Goal: Transaction & Acquisition: Book appointment/travel/reservation

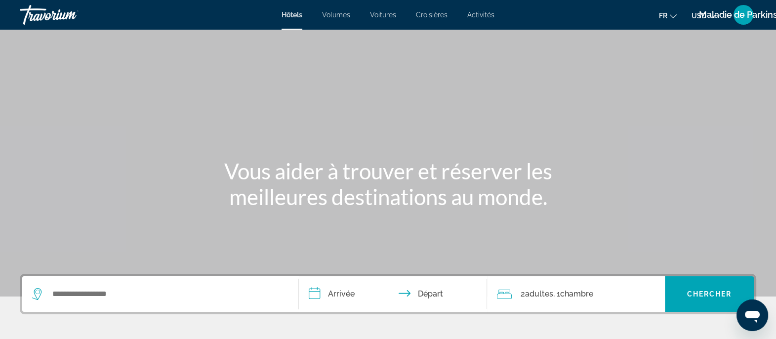
click at [699, 16] on span "Maladie de Parkinson" at bounding box center [743, 15] width 89 height 10
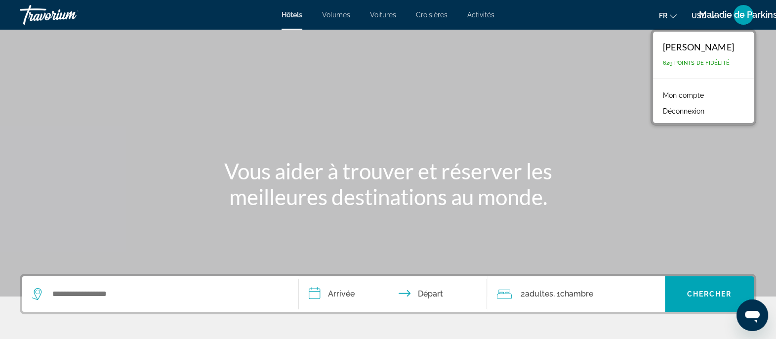
click at [694, 14] on span "USD" at bounding box center [698, 16] width 15 height 8
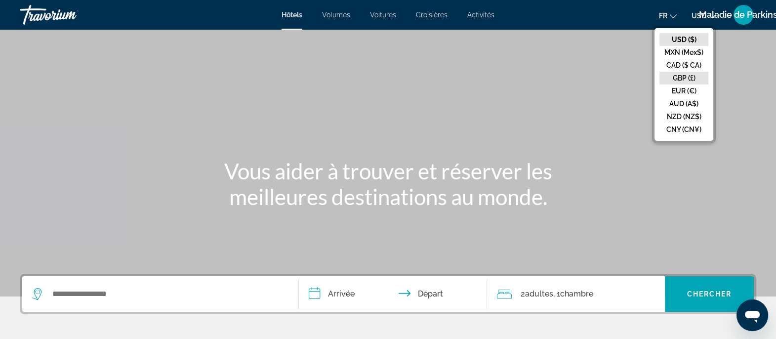
click at [686, 79] on button "GBP (£)" at bounding box center [683, 78] width 49 height 13
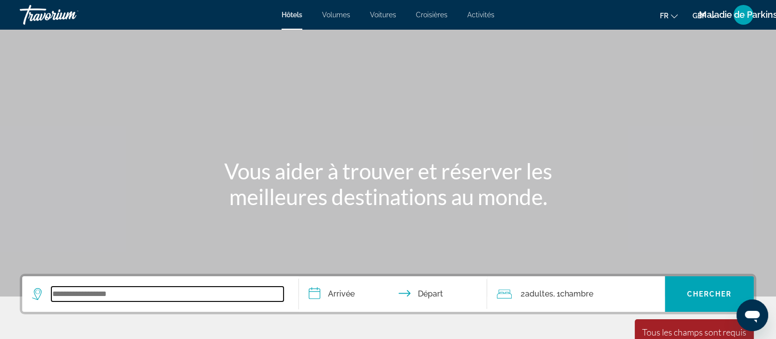
click at [103, 291] on input "Widget de recherche" at bounding box center [167, 293] width 232 height 15
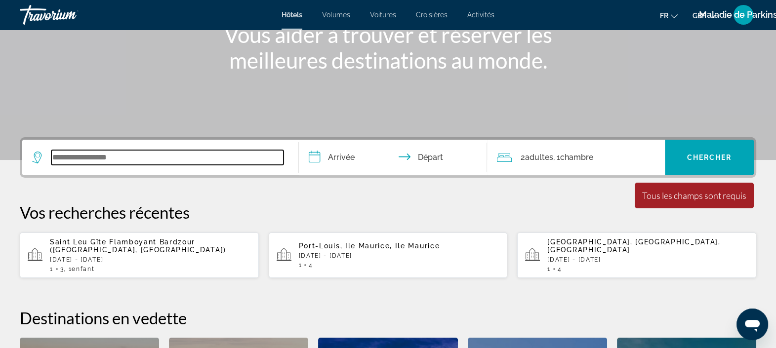
scroll to position [242, 0]
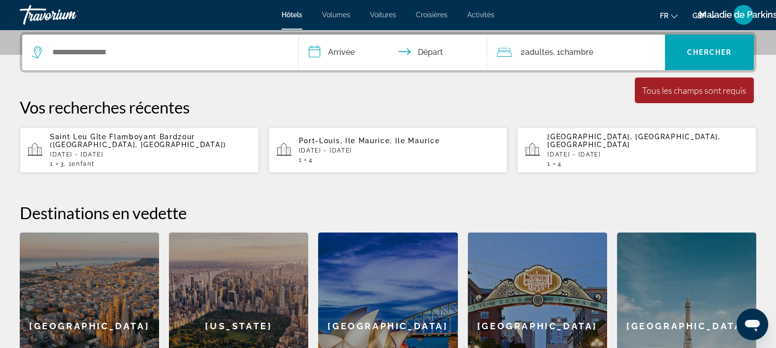
click at [135, 139] on span "Saint Leu Gîte Flamboyant Bardzour ([GEOGRAPHIC_DATA], [GEOGRAPHIC_DATA])" at bounding box center [138, 141] width 176 height 16
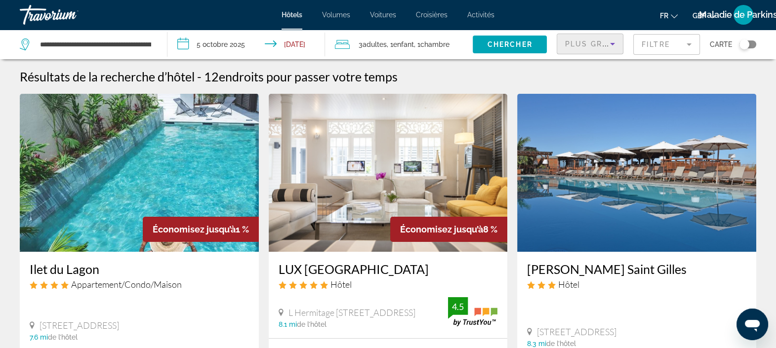
click at [607, 41] on icon "Trier par" at bounding box center [612, 44] width 12 height 12
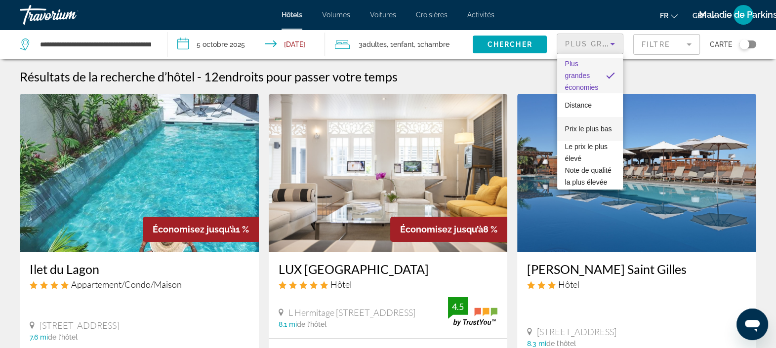
click at [579, 127] on span "Prix le plus bas" at bounding box center [588, 129] width 47 height 12
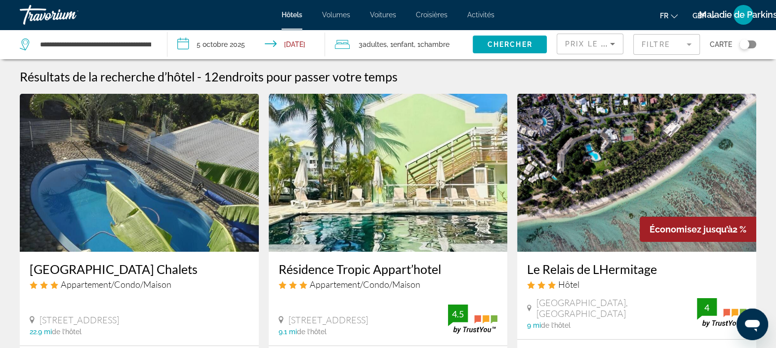
click at [185, 43] on input "**********" at bounding box center [247, 46] width 161 height 33
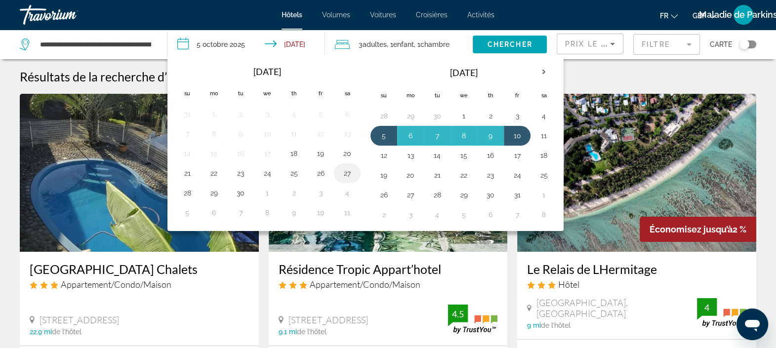
click at [345, 174] on button "27" at bounding box center [347, 173] width 16 height 14
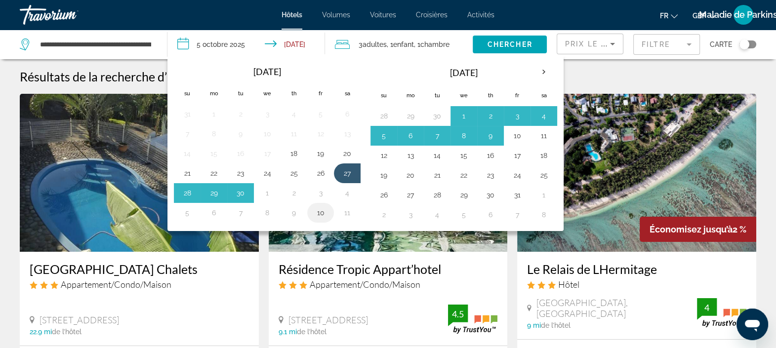
click at [321, 212] on button "10" at bounding box center [321, 213] width 16 height 14
type input "**********"
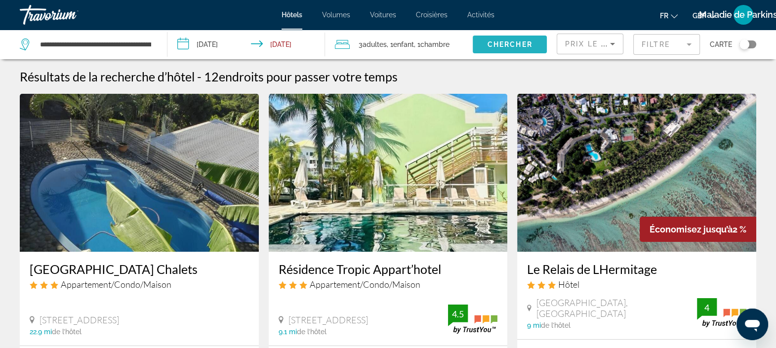
click at [497, 44] on span "Chercher" at bounding box center [509, 44] width 45 height 8
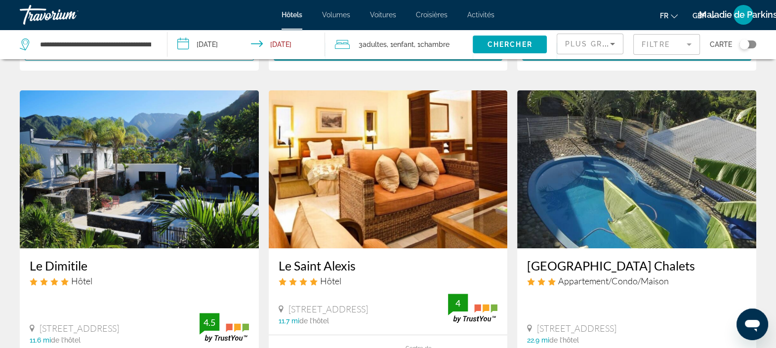
scroll to position [368, 0]
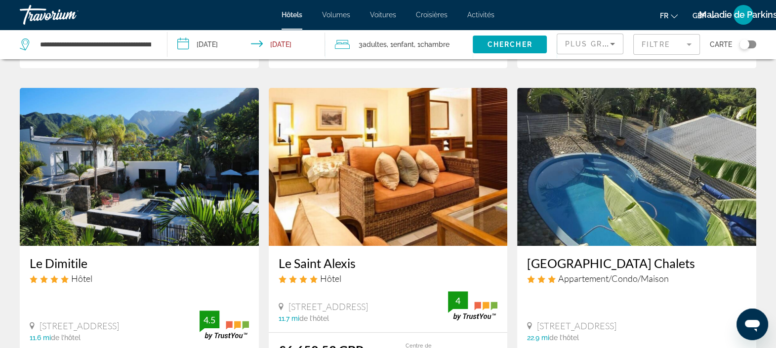
click at [620, 193] on img "Contenu principal" at bounding box center [636, 167] width 239 height 158
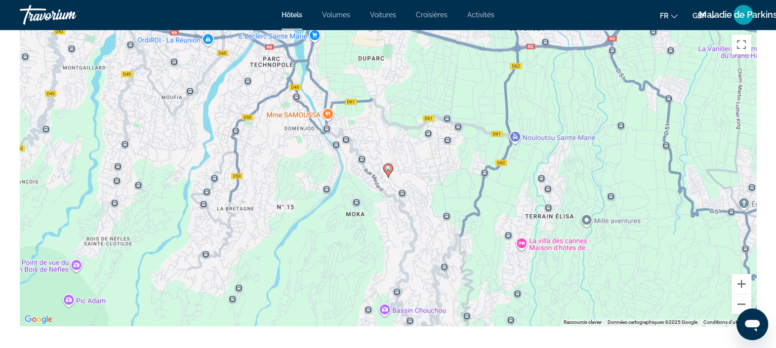
scroll to position [956, 0]
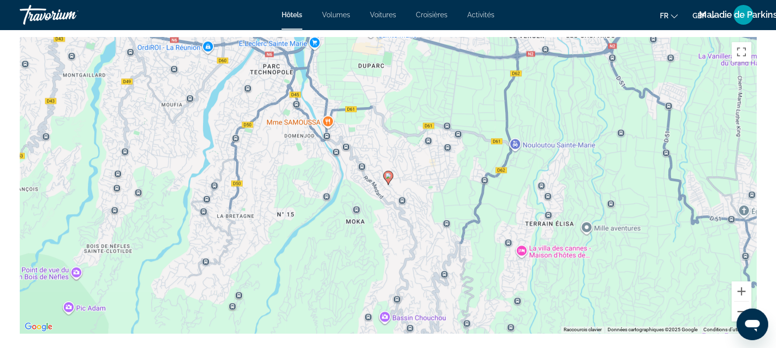
click at [566, 212] on div "Pour activer le glissement avec le clavier, appuyez sur Alt+Entrée. Une fois ce…" at bounding box center [388, 185] width 736 height 296
click at [736, 309] on button "Zoom arrière" at bounding box center [741, 312] width 20 height 20
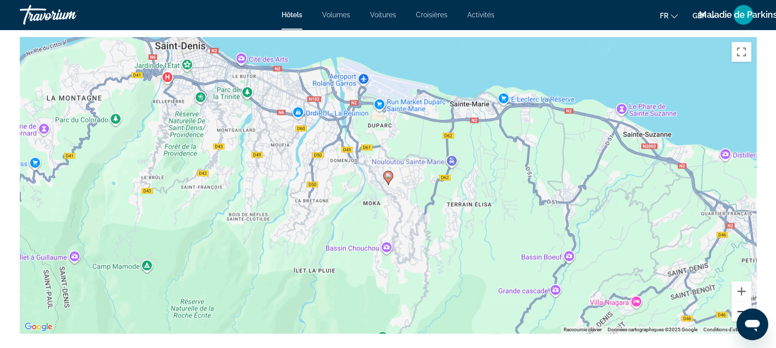
click at [736, 309] on button "Zoom arrière" at bounding box center [741, 312] width 20 height 20
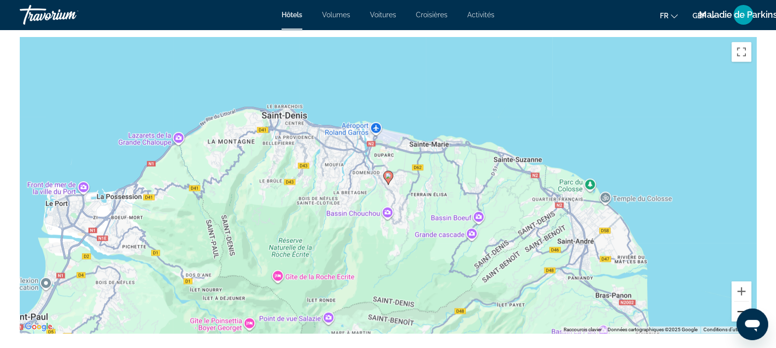
click at [736, 309] on button "Zoom arrière" at bounding box center [741, 312] width 20 height 20
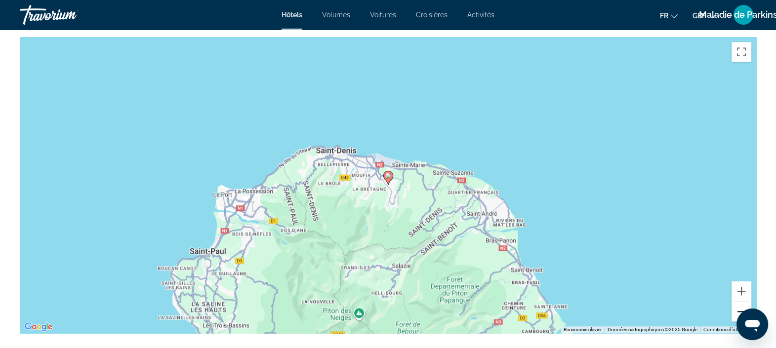
click at [736, 309] on button "Zoom arrière" at bounding box center [741, 312] width 20 height 20
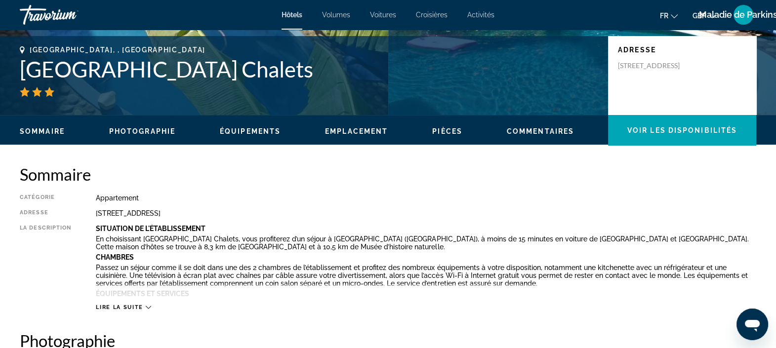
scroll to position [0, 0]
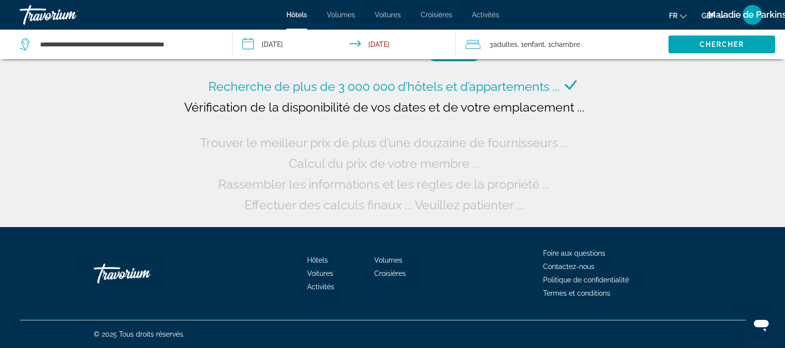
click at [251, 43] on input "**********" at bounding box center [346, 46] width 227 height 33
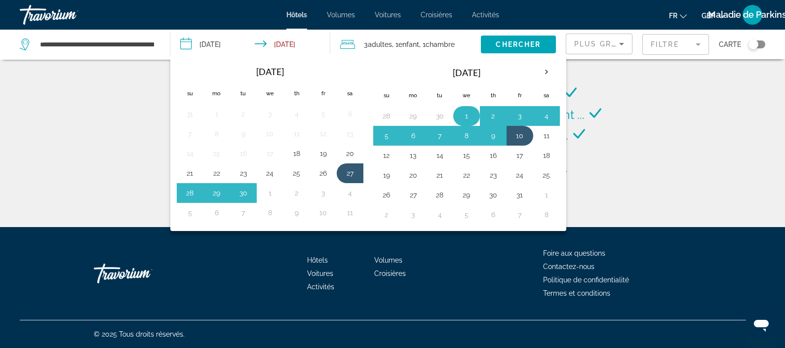
click at [462, 115] on button "1" at bounding box center [467, 116] width 16 height 14
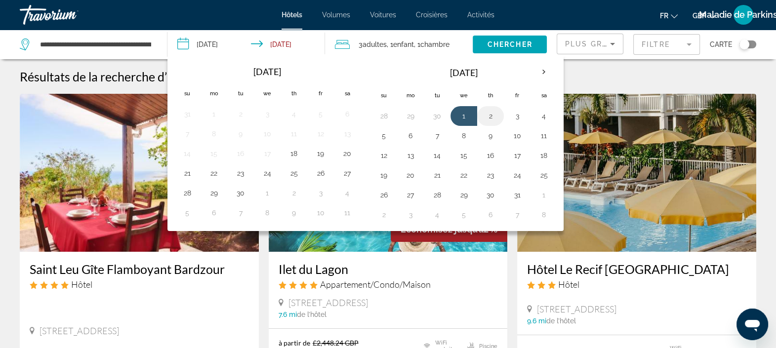
click at [500, 118] on td "2" at bounding box center [490, 116] width 27 height 20
click at [470, 121] on td "1" at bounding box center [463, 116] width 27 height 20
click at [501, 118] on td "2" at bounding box center [490, 116] width 27 height 20
click at [489, 113] on button "2" at bounding box center [491, 116] width 16 height 14
type input "**********"
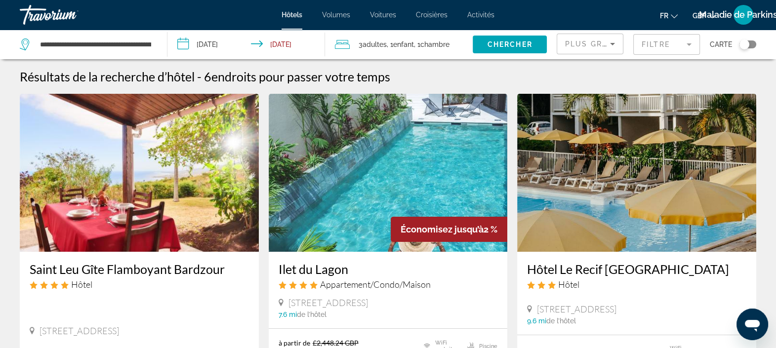
click at [447, 41] on span "Chambre" at bounding box center [434, 44] width 29 height 8
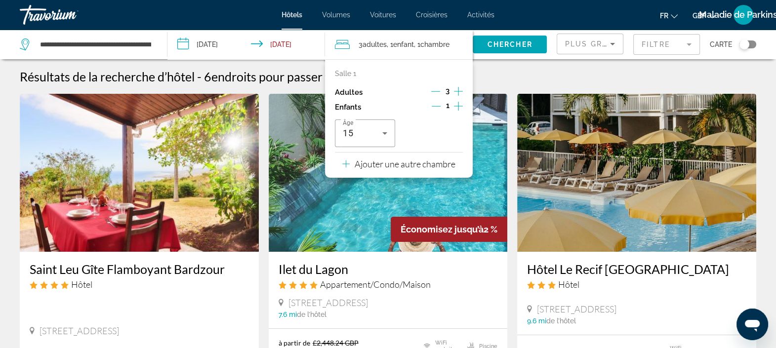
click at [437, 106] on icon "Décrément des enfants" at bounding box center [436, 106] width 9 height 0
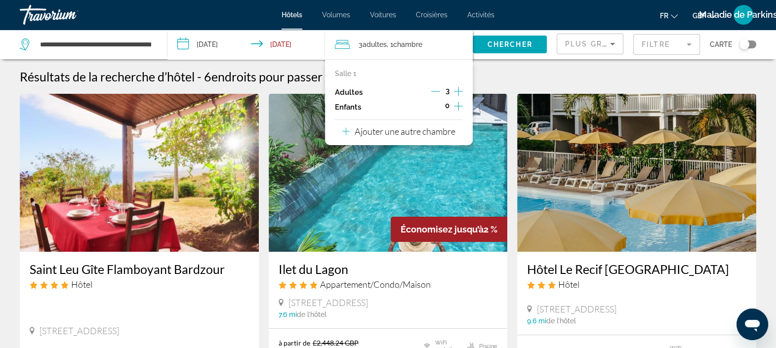
click at [432, 93] on icon "Décrément des adultes" at bounding box center [435, 91] width 9 height 9
click at [490, 47] on span "Chercher" at bounding box center [509, 44] width 45 height 8
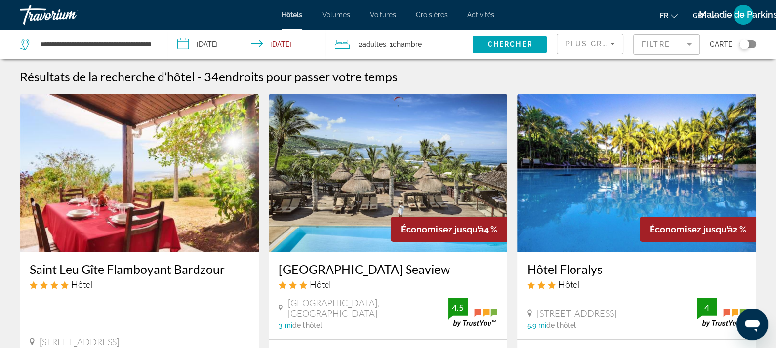
click at [696, 16] on span "GBP" at bounding box center [699, 16] width 14 height 8
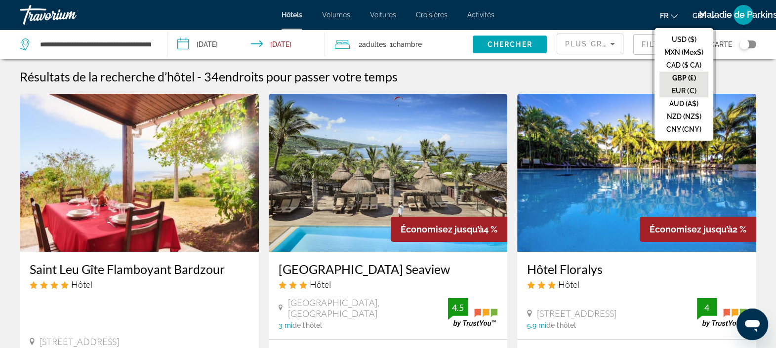
click at [676, 88] on button "EUR (€)" at bounding box center [683, 90] width 49 height 13
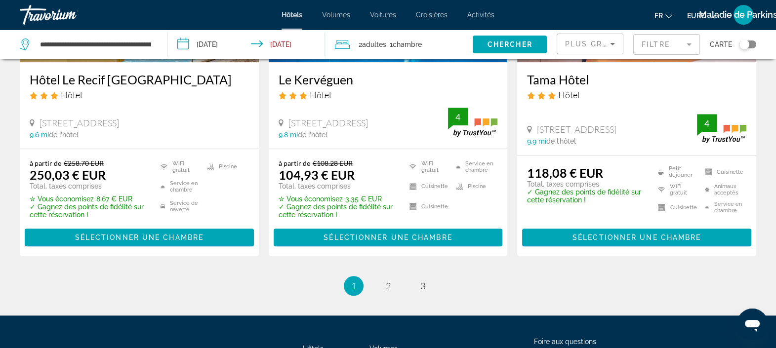
scroll to position [1324, 0]
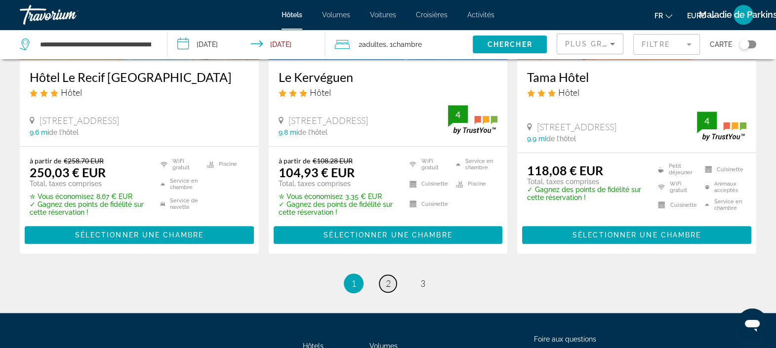
click at [385, 282] on link "page 2" at bounding box center [387, 283] width 17 height 17
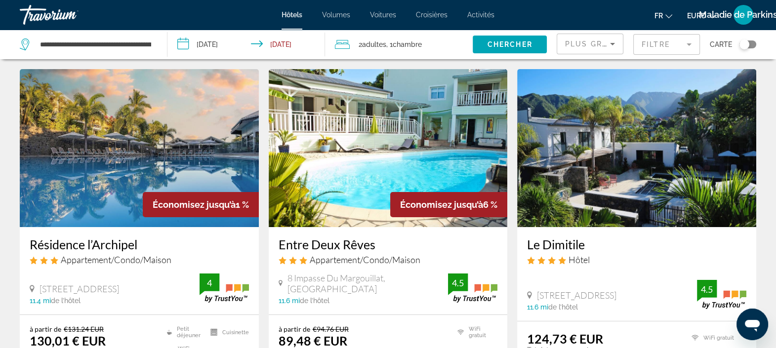
scroll to position [7, 0]
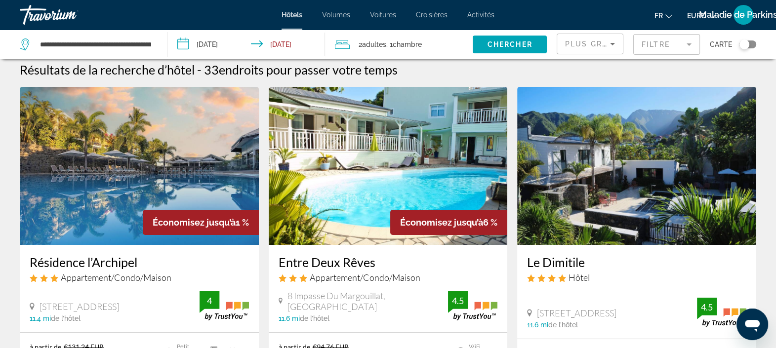
click at [437, 166] on img "Contenu principal" at bounding box center [388, 166] width 239 height 158
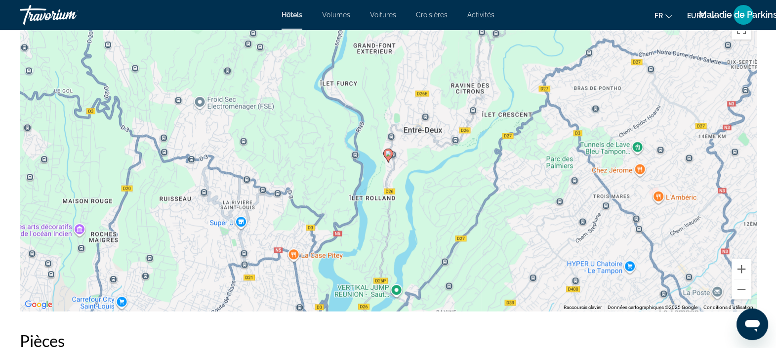
scroll to position [989, 0]
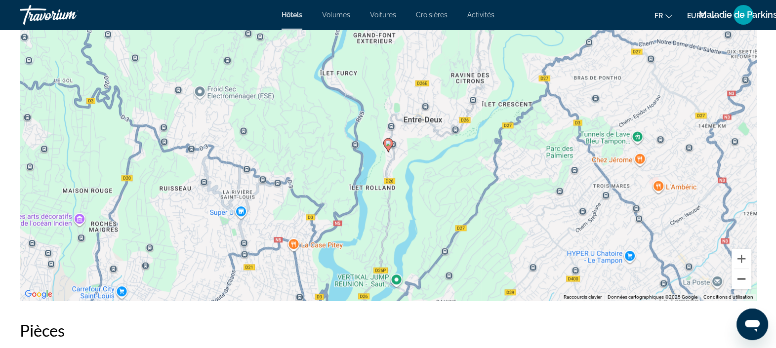
click at [743, 277] on button "Zoom arrière" at bounding box center [741, 279] width 20 height 20
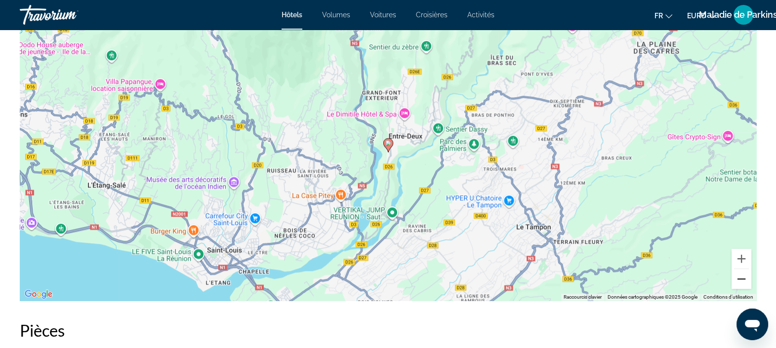
click at [743, 277] on button "Zoom arrière" at bounding box center [741, 279] width 20 height 20
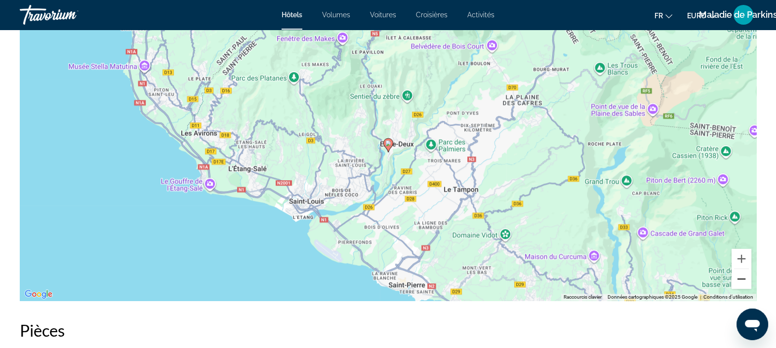
click at [743, 277] on button "Zoom arrière" at bounding box center [741, 279] width 20 height 20
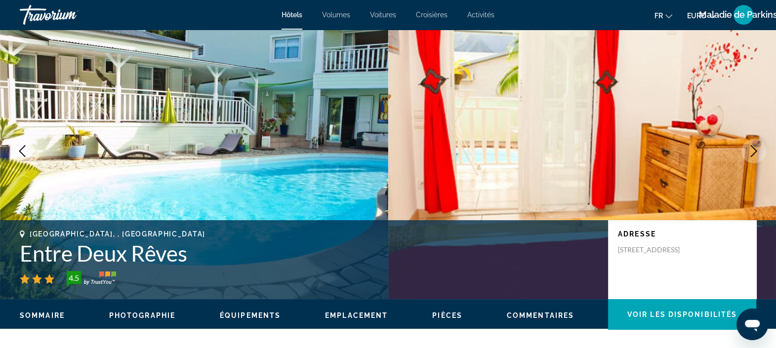
scroll to position [0, 0]
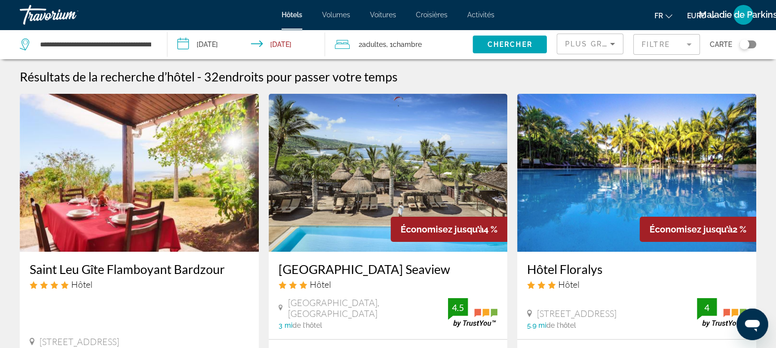
click at [351, 210] on img "Contenu principal" at bounding box center [388, 173] width 239 height 158
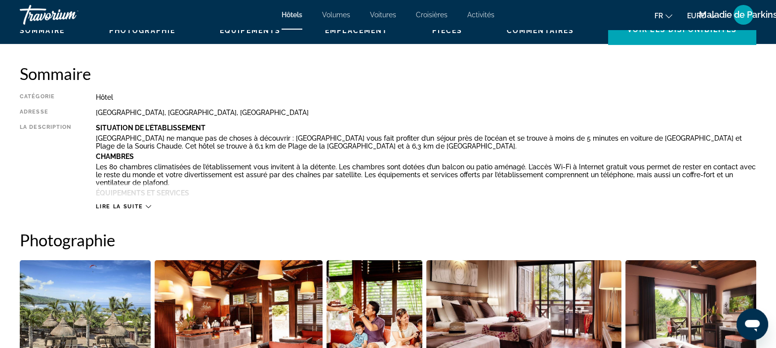
scroll to position [336, 0]
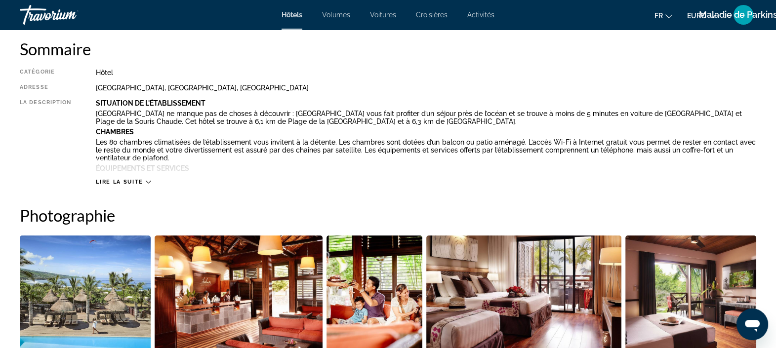
click at [148, 182] on icon "Contenu principal" at bounding box center [148, 181] width 5 height 5
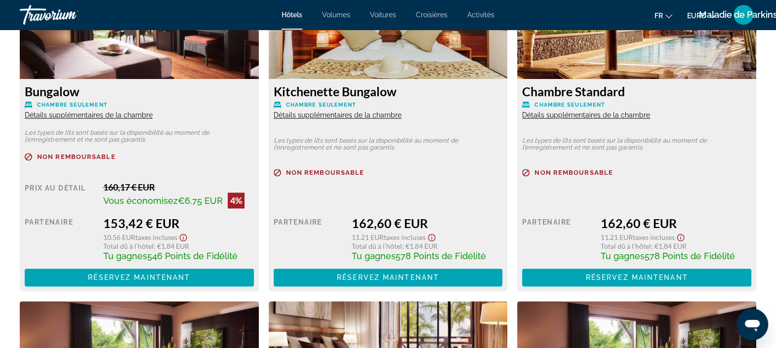
scroll to position [1543, 0]
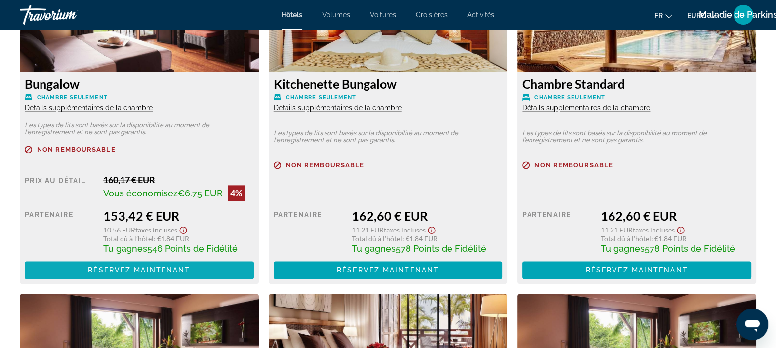
click at [200, 269] on span "Contenu principal" at bounding box center [139, 270] width 229 height 24
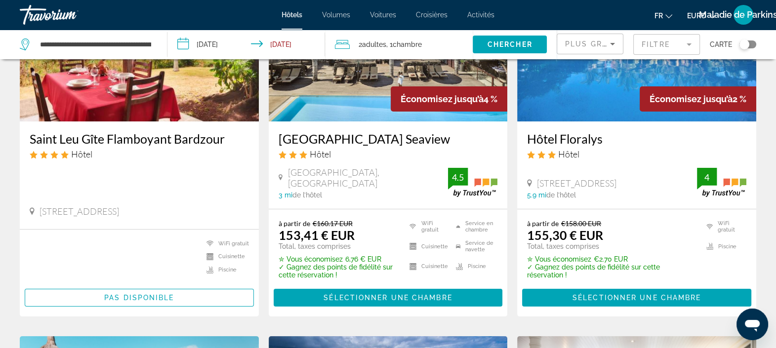
scroll to position [132, 0]
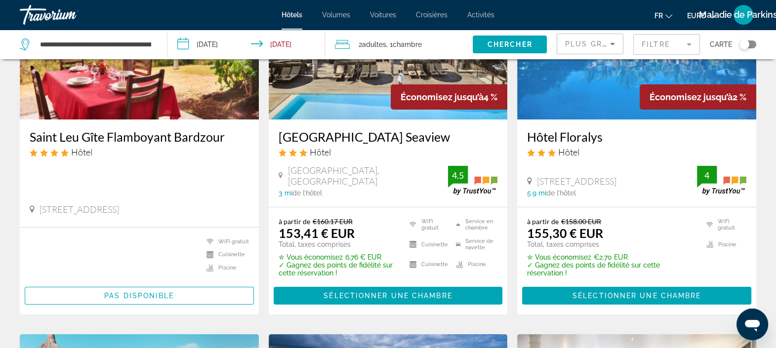
click at [612, 41] on icon "Trier par" at bounding box center [612, 44] width 12 height 12
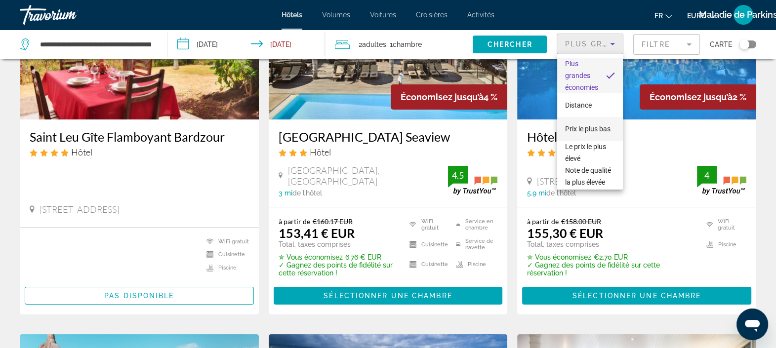
click at [582, 128] on span "Prix le plus bas" at bounding box center [587, 129] width 45 height 12
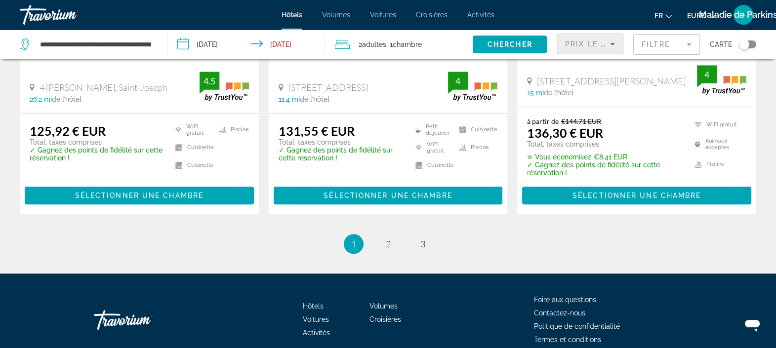
scroll to position [1338, 0]
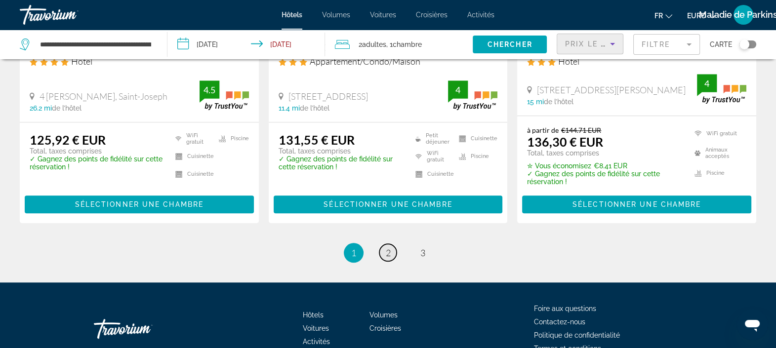
click at [386, 247] on span "2" at bounding box center [388, 252] width 5 height 11
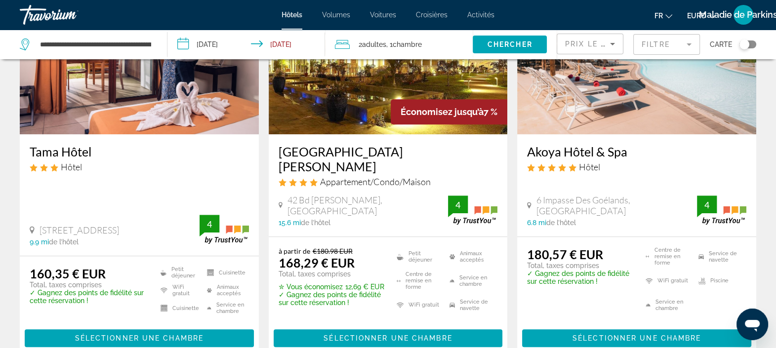
scroll to position [913, 0]
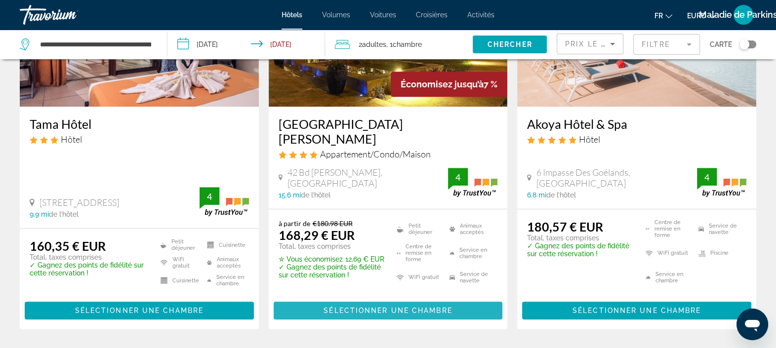
click at [373, 307] on span "Sélectionner une chambre" at bounding box center [387, 311] width 128 height 8
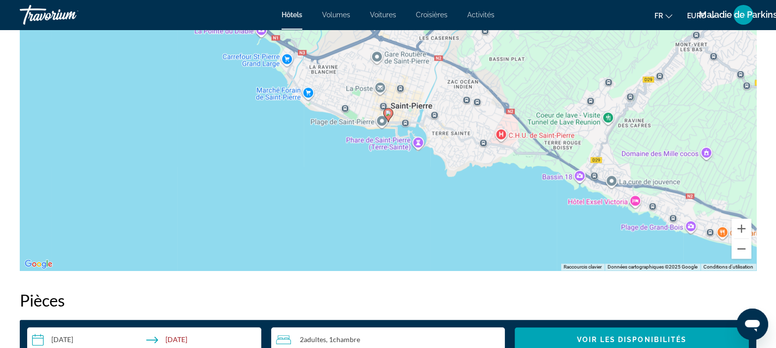
scroll to position [1035, 0]
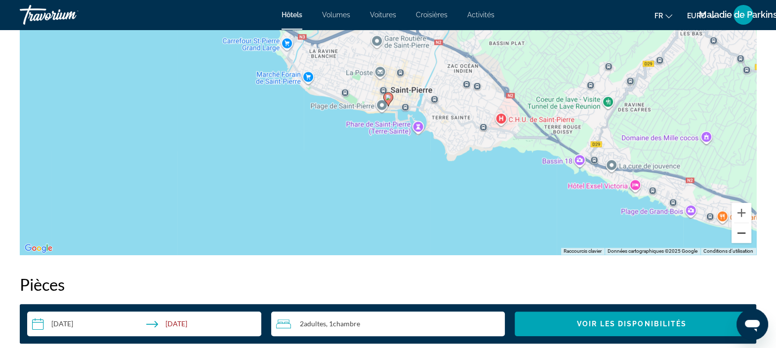
click at [740, 237] on button "Zoom arrière" at bounding box center [741, 233] width 20 height 20
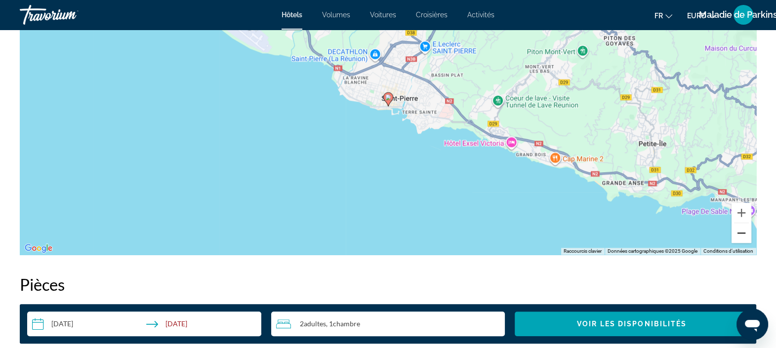
click at [740, 237] on button "Zoom arrière" at bounding box center [741, 233] width 20 height 20
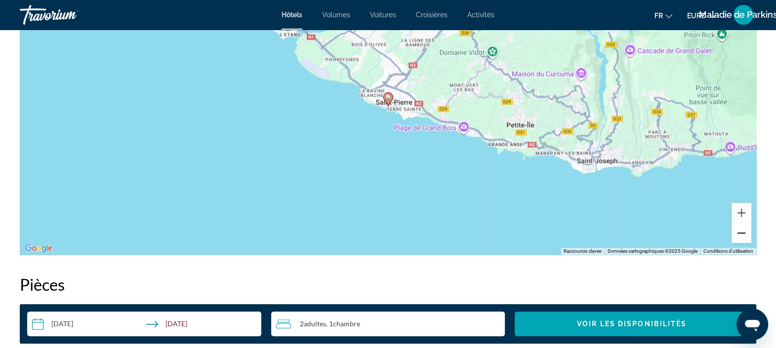
click at [740, 237] on button "Zoom arrière" at bounding box center [741, 233] width 20 height 20
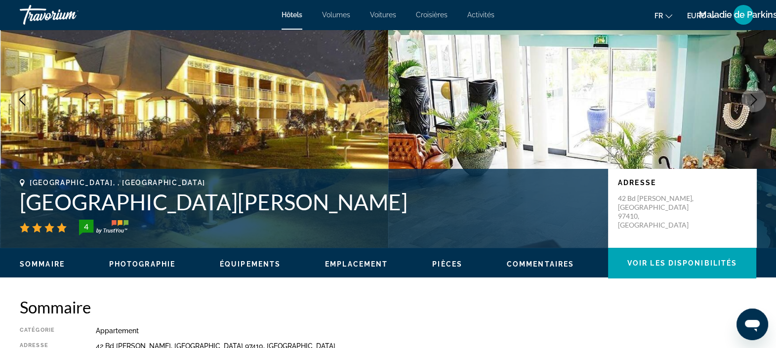
scroll to position [0, 0]
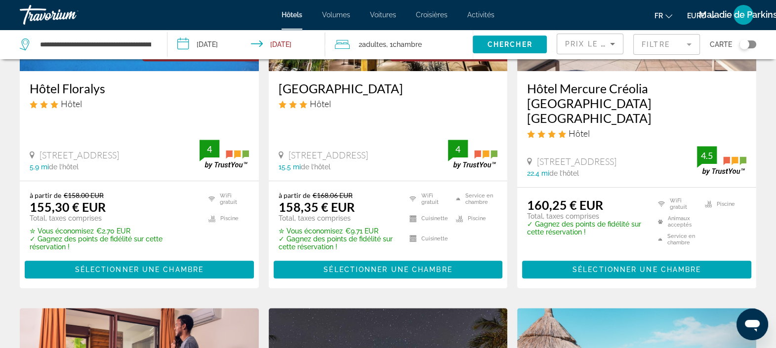
scroll to position [547, 0]
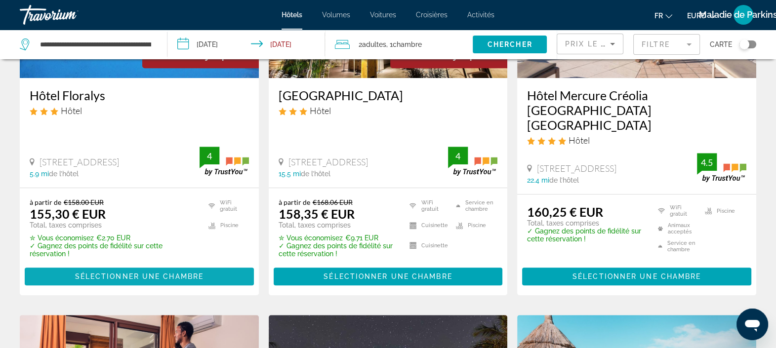
click at [120, 265] on span "Contenu principal" at bounding box center [139, 277] width 229 height 24
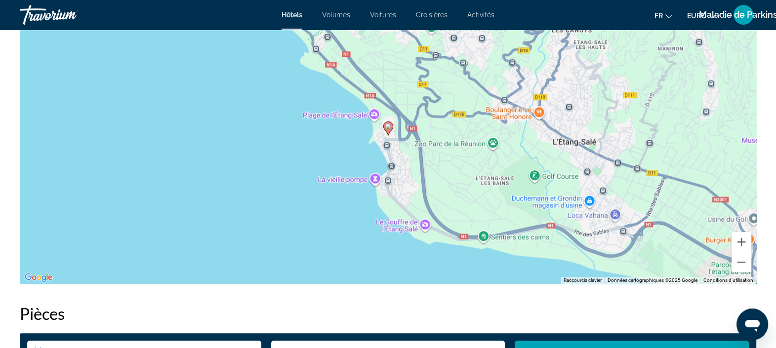
scroll to position [1012, 0]
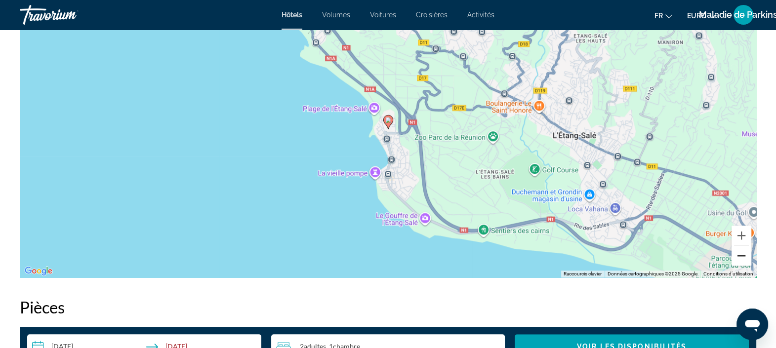
click at [736, 247] on button "Zoom arrière" at bounding box center [741, 256] width 20 height 20
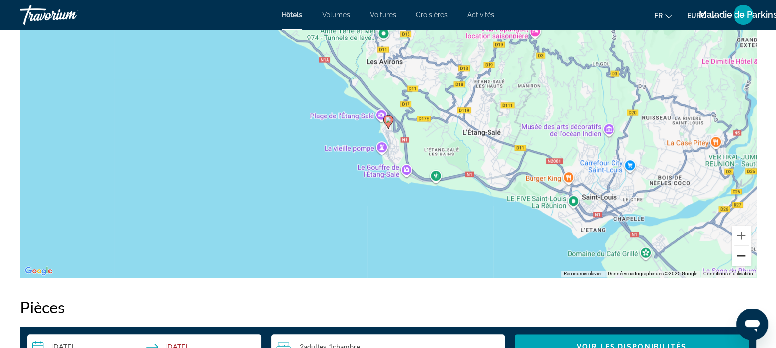
click at [736, 247] on button "Zoom arrière" at bounding box center [741, 256] width 20 height 20
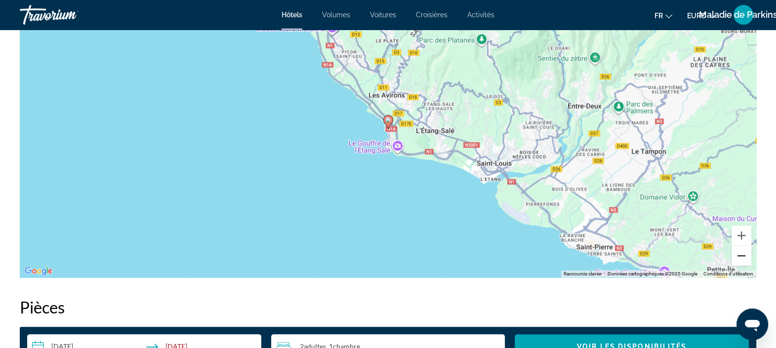
click at [736, 247] on button "Zoom arrière" at bounding box center [741, 256] width 20 height 20
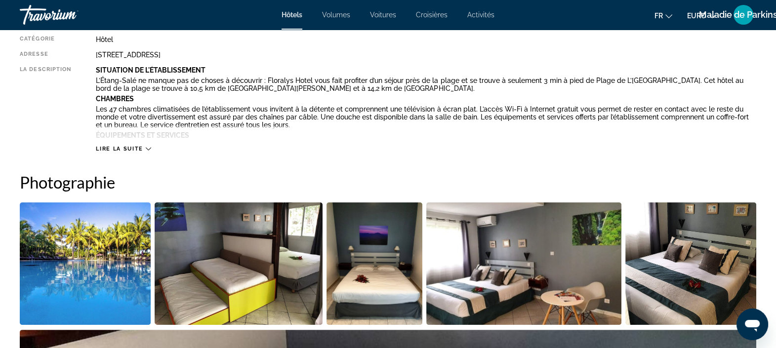
scroll to position [0, 0]
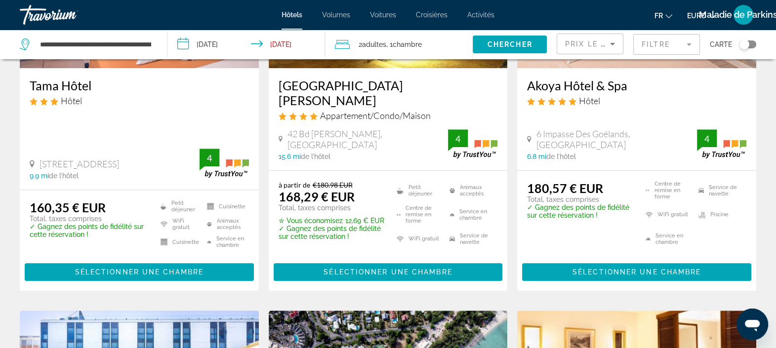
scroll to position [974, 0]
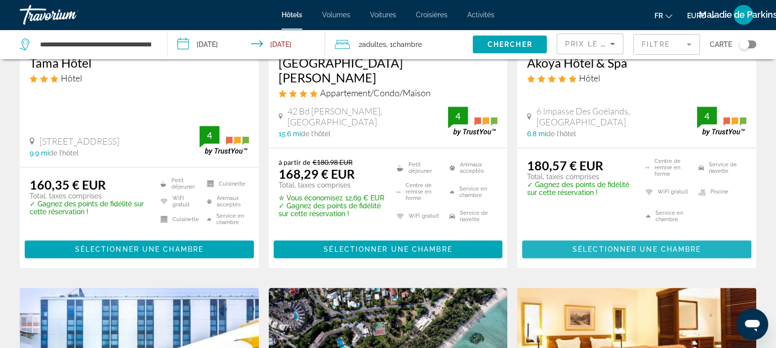
click at [615, 245] on span "Sélectionner une chambre" at bounding box center [636, 249] width 128 height 8
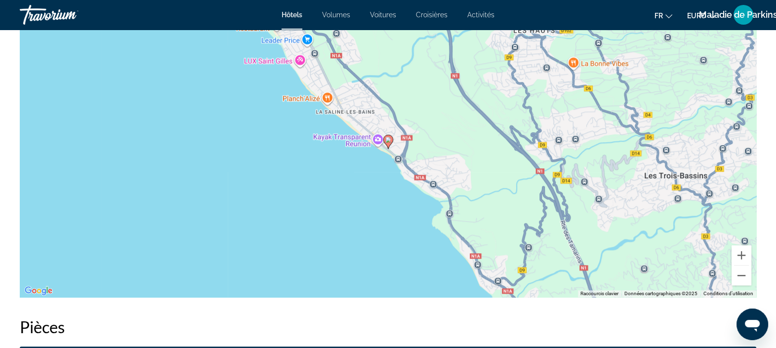
scroll to position [996, 0]
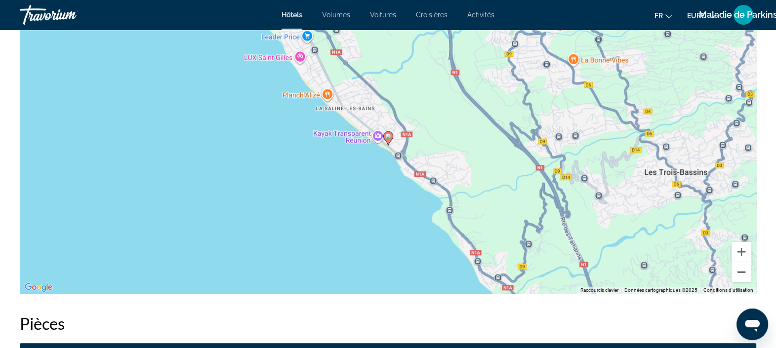
click at [738, 266] on button "Zoom arrière" at bounding box center [741, 272] width 20 height 20
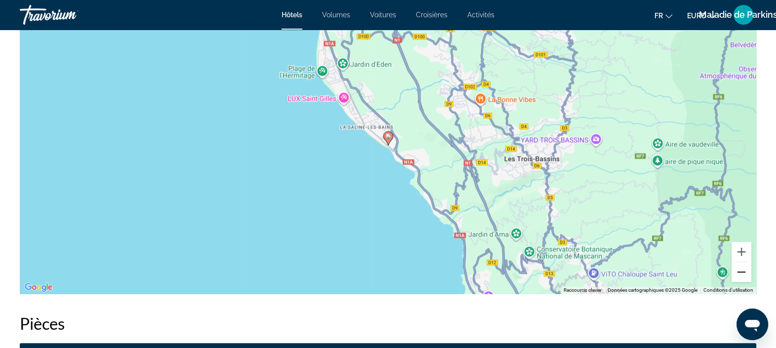
click at [738, 266] on button "Zoom arrière" at bounding box center [741, 272] width 20 height 20
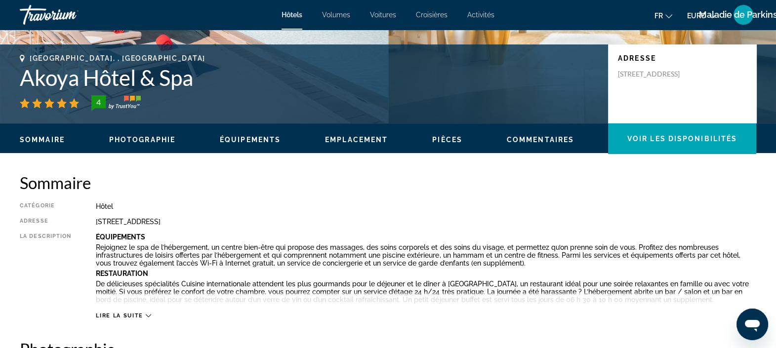
scroll to position [6, 0]
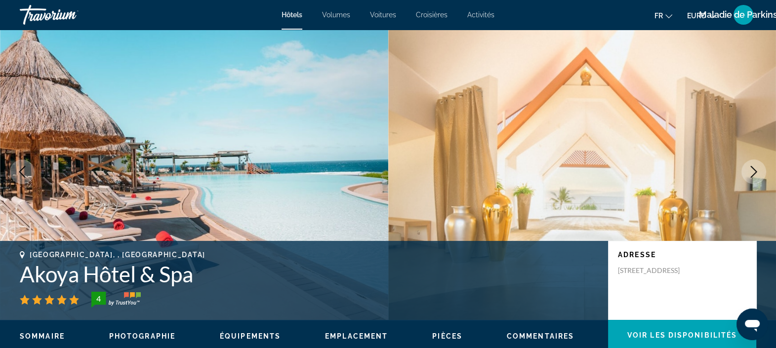
click at [485, 14] on span "Activités" at bounding box center [480, 15] width 27 height 8
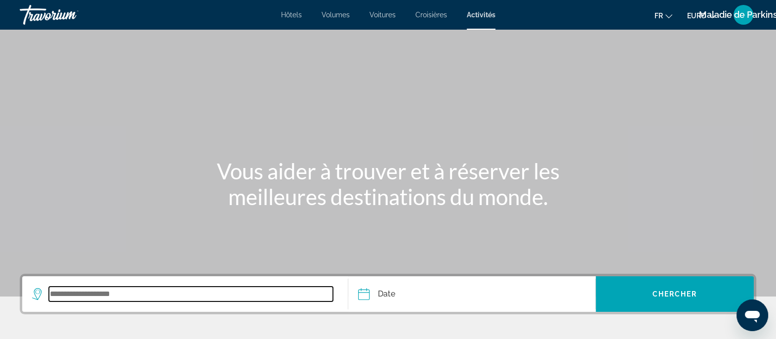
click at [54, 291] on input "Widget de recherche" at bounding box center [191, 293] width 284 height 15
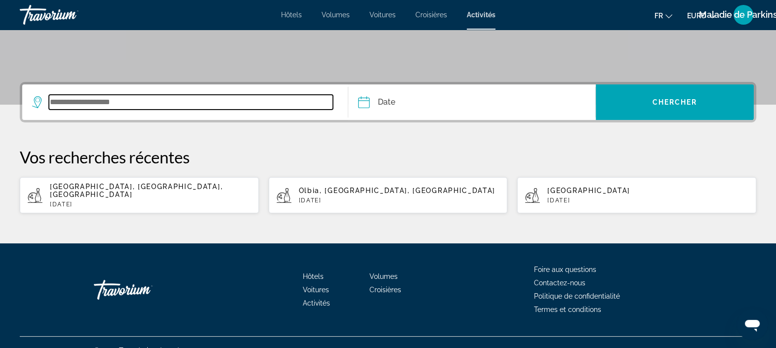
scroll to position [200, 0]
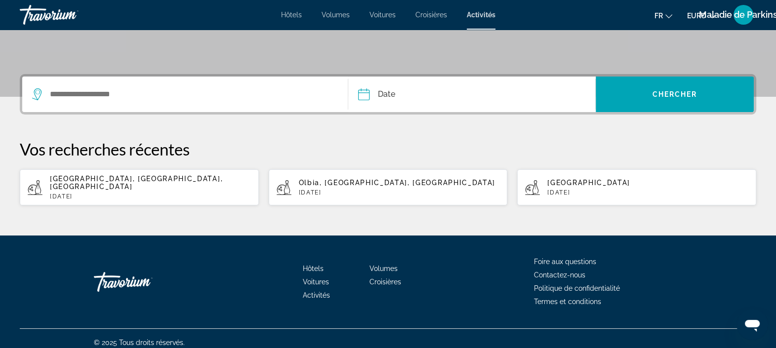
click at [560, 183] on div "[GEOGRAPHIC_DATA] [DATE]" at bounding box center [647, 187] width 201 height 17
type input "**********"
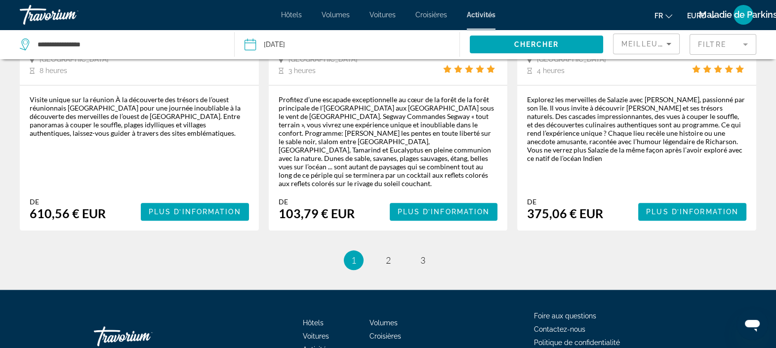
scroll to position [1458, 0]
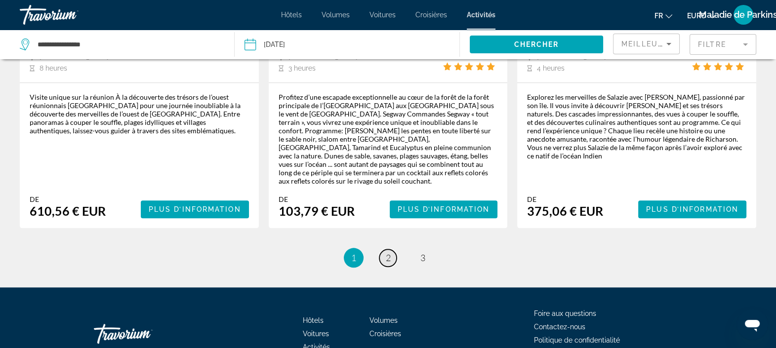
click at [393, 249] on link "page 2" at bounding box center [387, 257] width 17 height 17
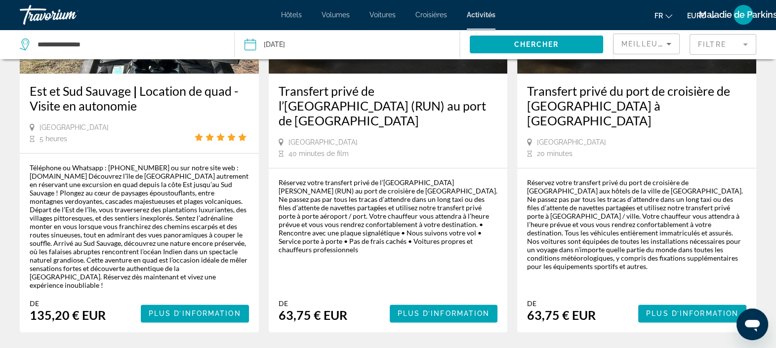
scroll to position [1482, 0]
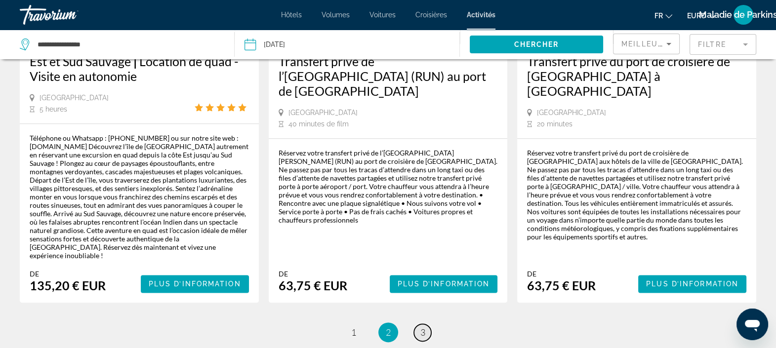
click at [423, 327] on span "3" at bounding box center [422, 332] width 5 height 11
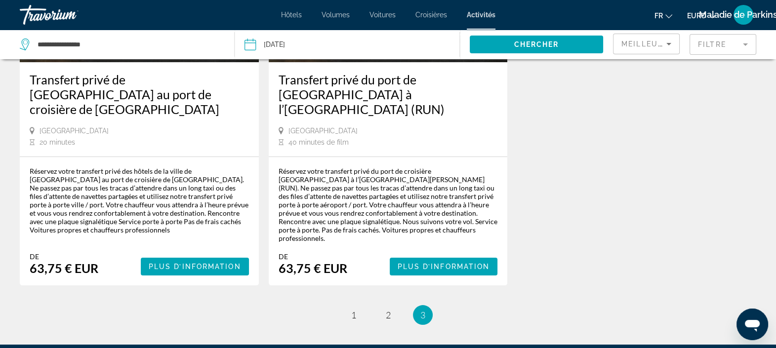
scroll to position [284, 0]
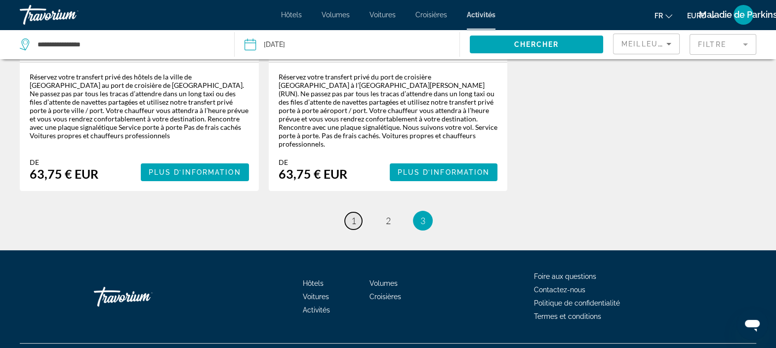
click at [353, 215] on span "1" at bounding box center [353, 220] width 5 height 11
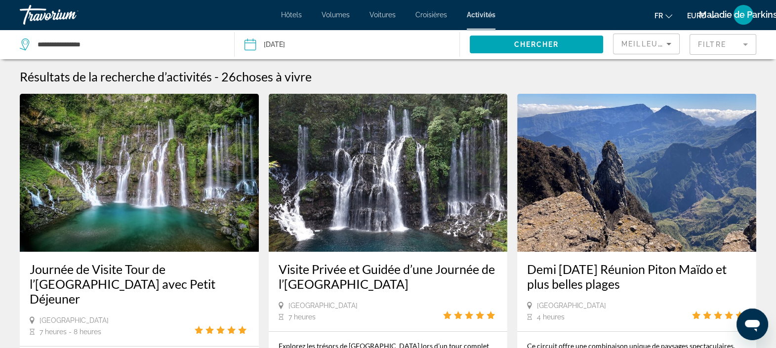
click at [286, 15] on span "Hôtels" at bounding box center [291, 15] width 21 height 8
